Goal: Navigation & Orientation: Find specific page/section

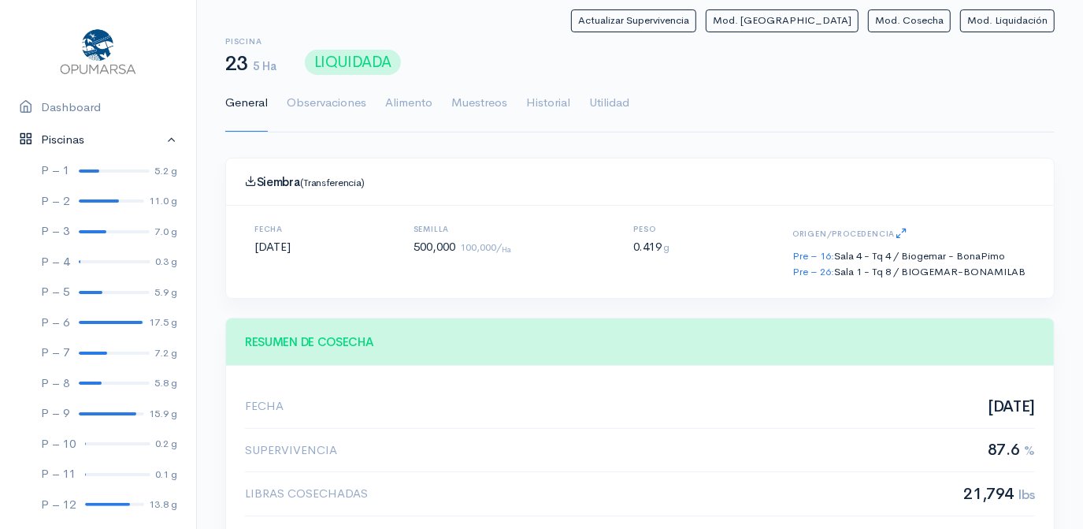
click at [162, 138] on link "Piscinas" at bounding box center [98, 140] width 196 height 32
